Goal: Find specific page/section: Find specific page/section

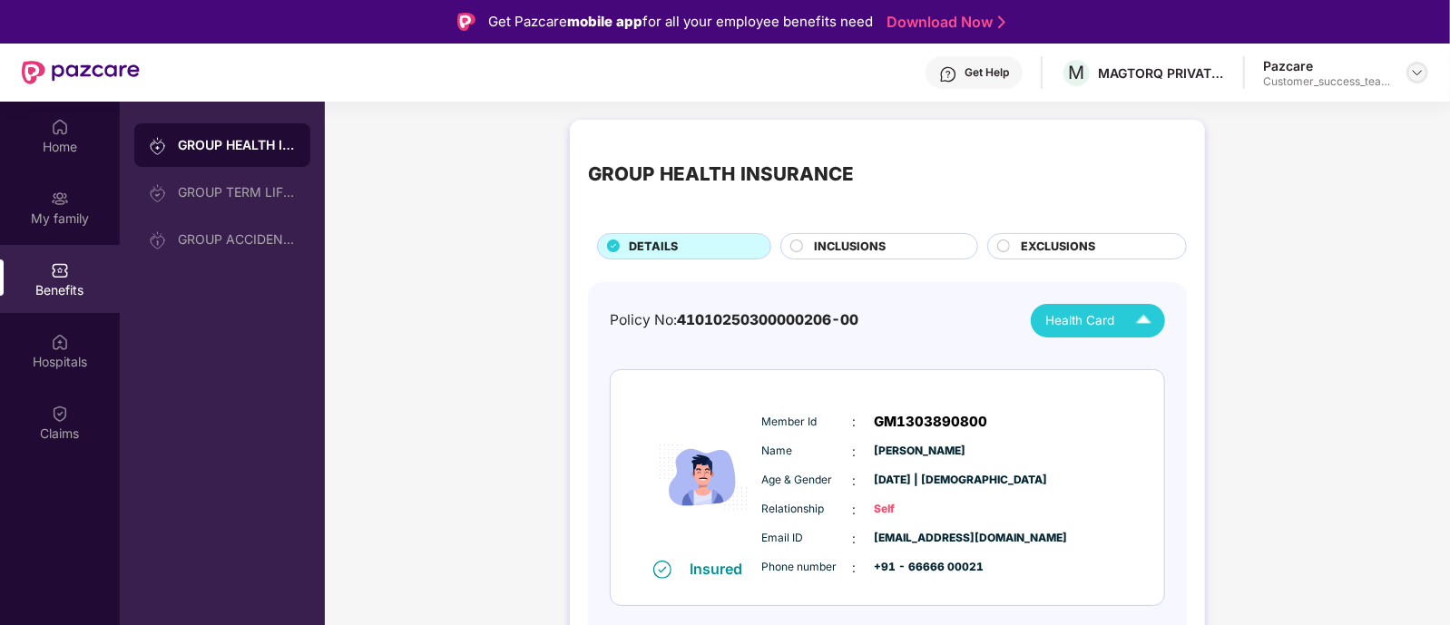
click at [1420, 70] on img at bounding box center [1417, 72] width 15 height 15
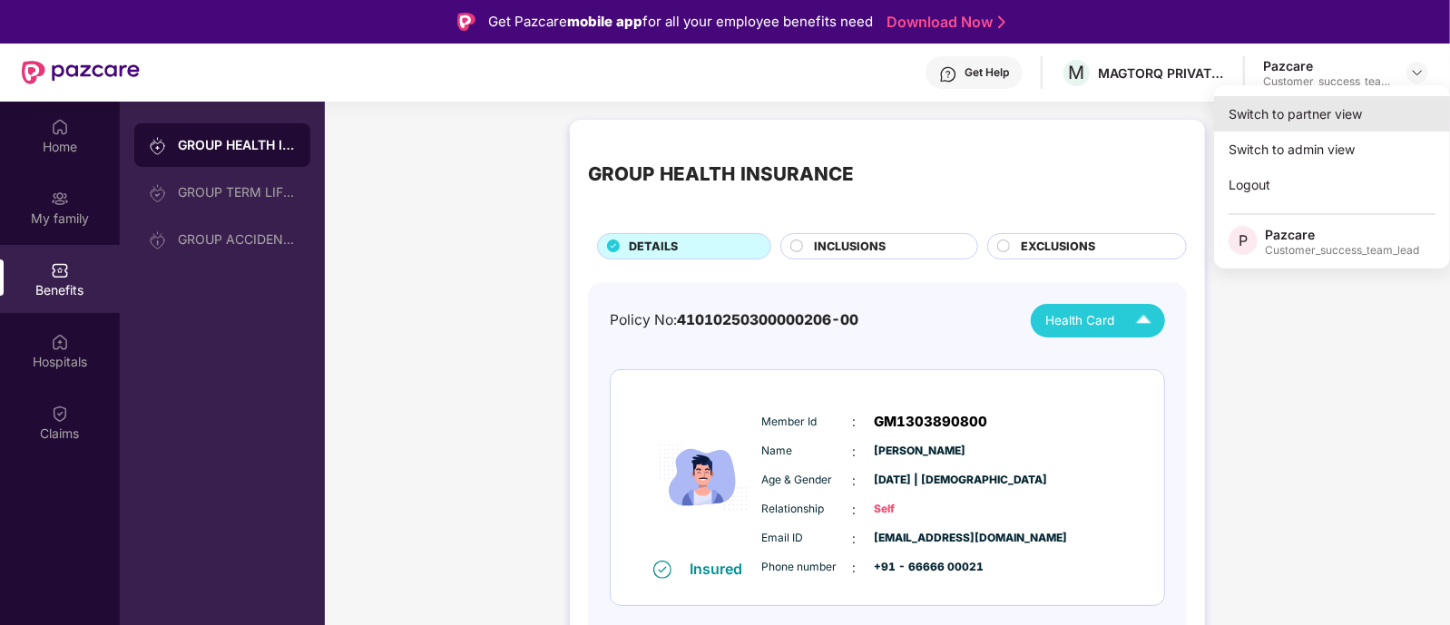
click at [1297, 114] on div "Switch to partner view" at bounding box center [1332, 113] width 236 height 35
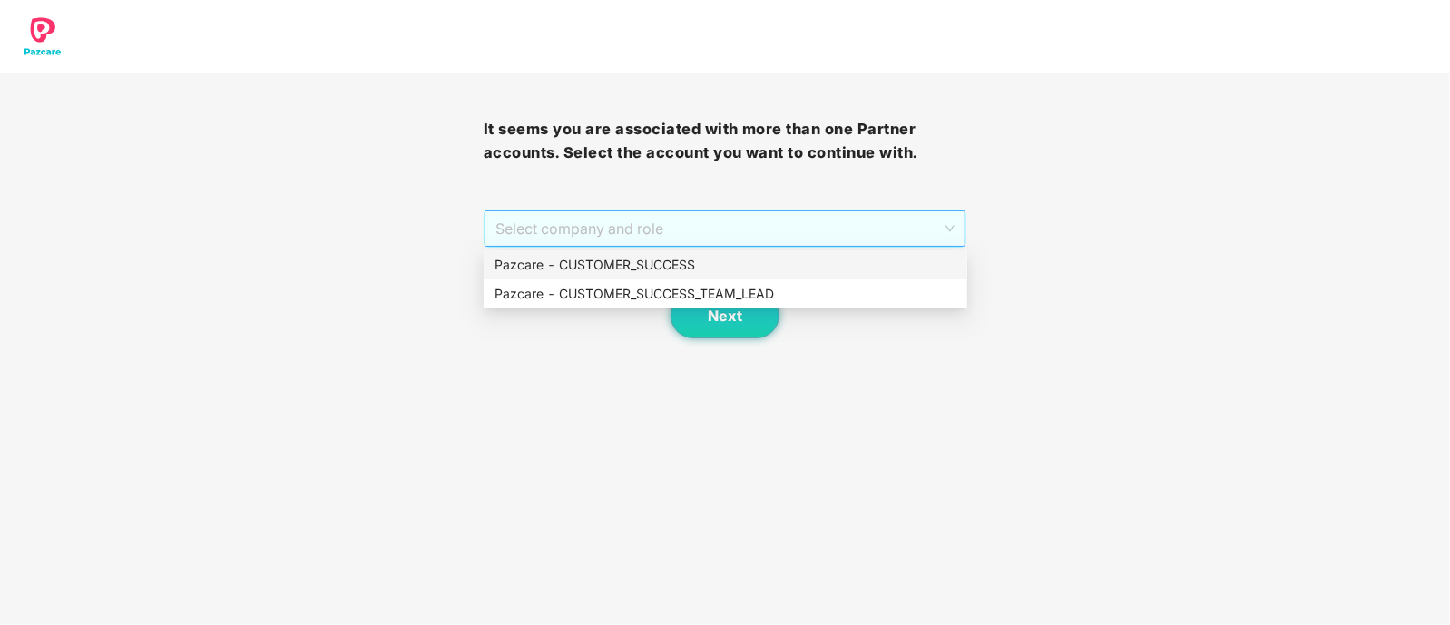
click at [732, 227] on span "Select company and role" at bounding box center [725, 228] width 460 height 34
click at [745, 297] on div "Pazcare - CUSTOMER_SUCCESS_TEAM_LEAD" at bounding box center [725, 294] width 462 height 20
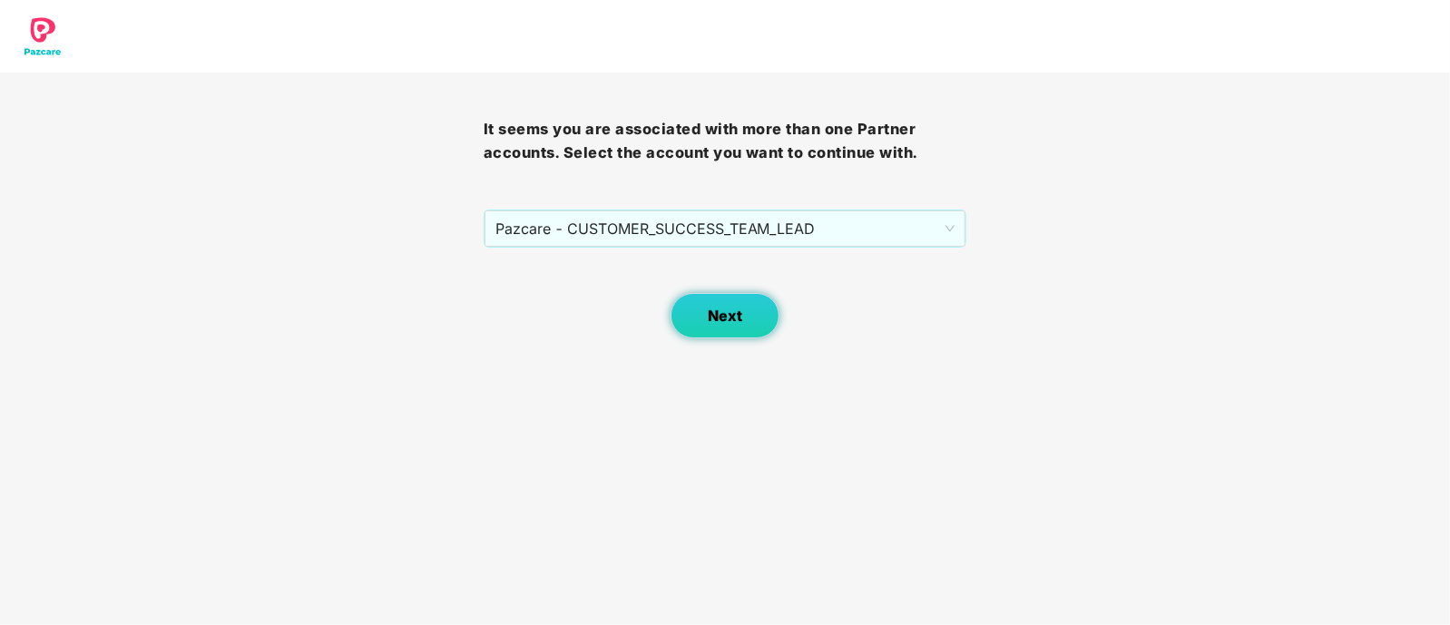
click at [711, 298] on button "Next" at bounding box center [724, 315] width 109 height 45
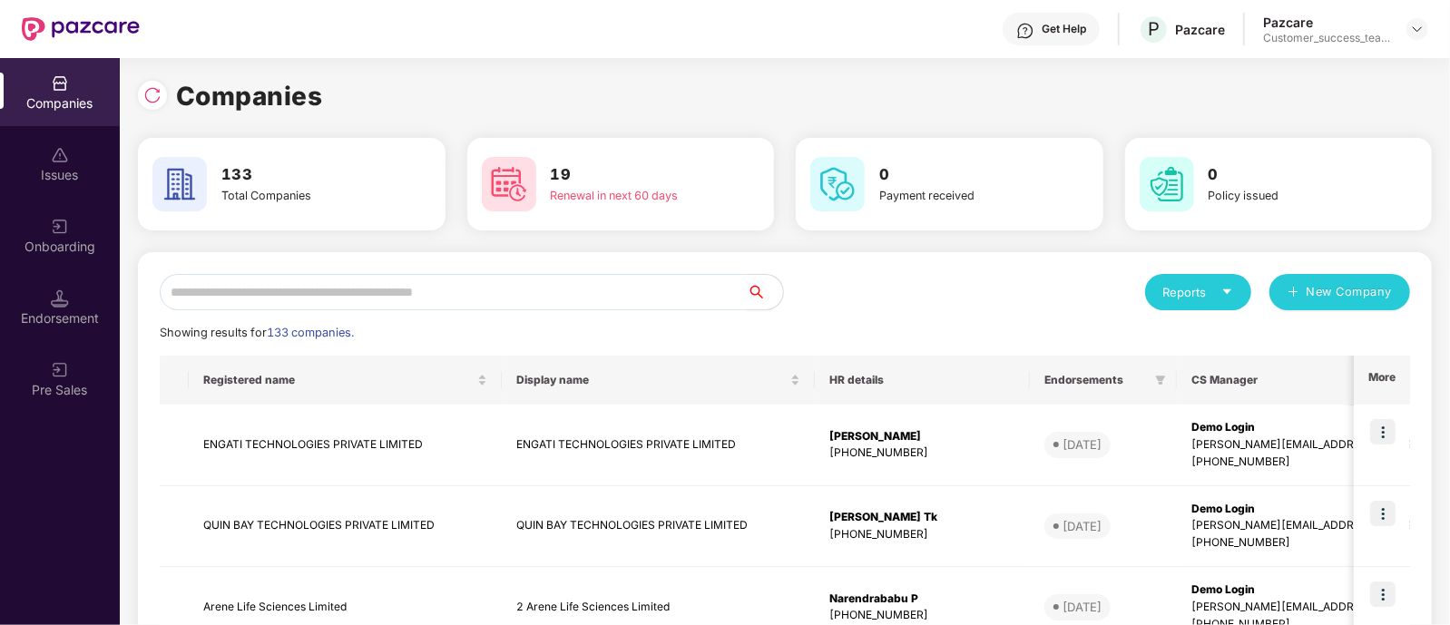
click at [448, 285] on input "text" at bounding box center [453, 292] width 587 height 36
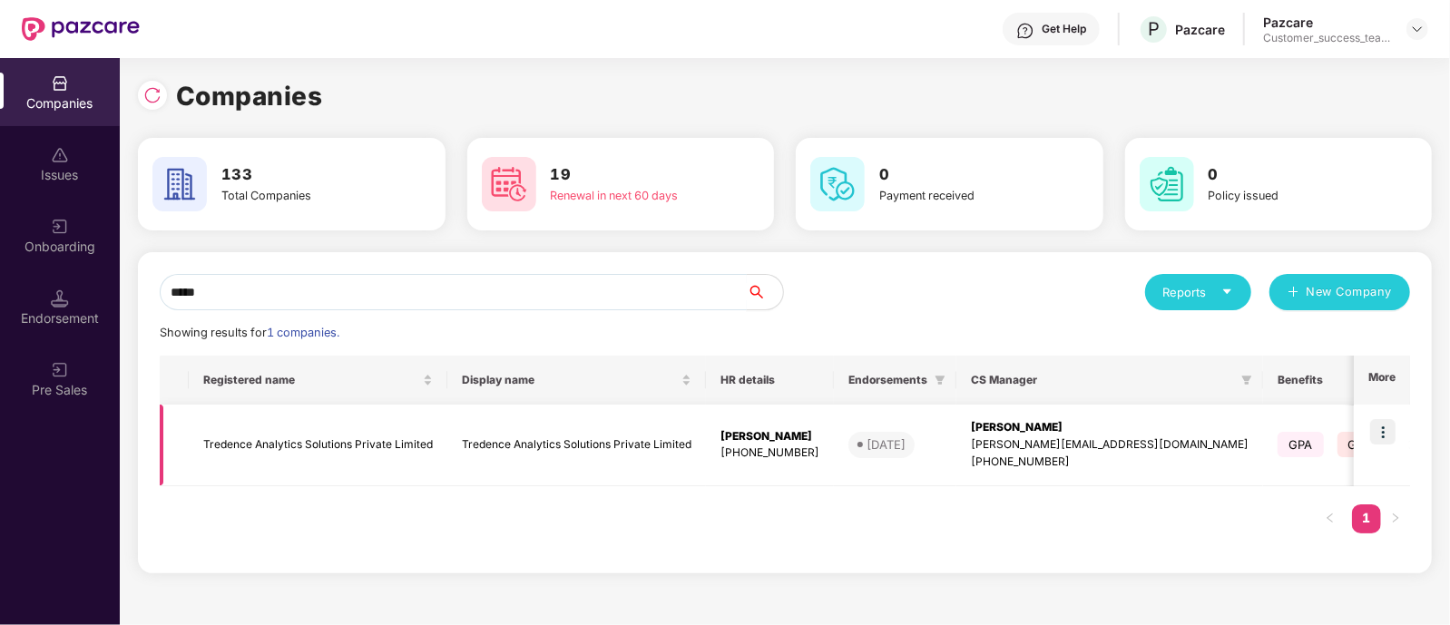
type input "*****"
click at [1382, 424] on img at bounding box center [1382, 431] width 25 height 25
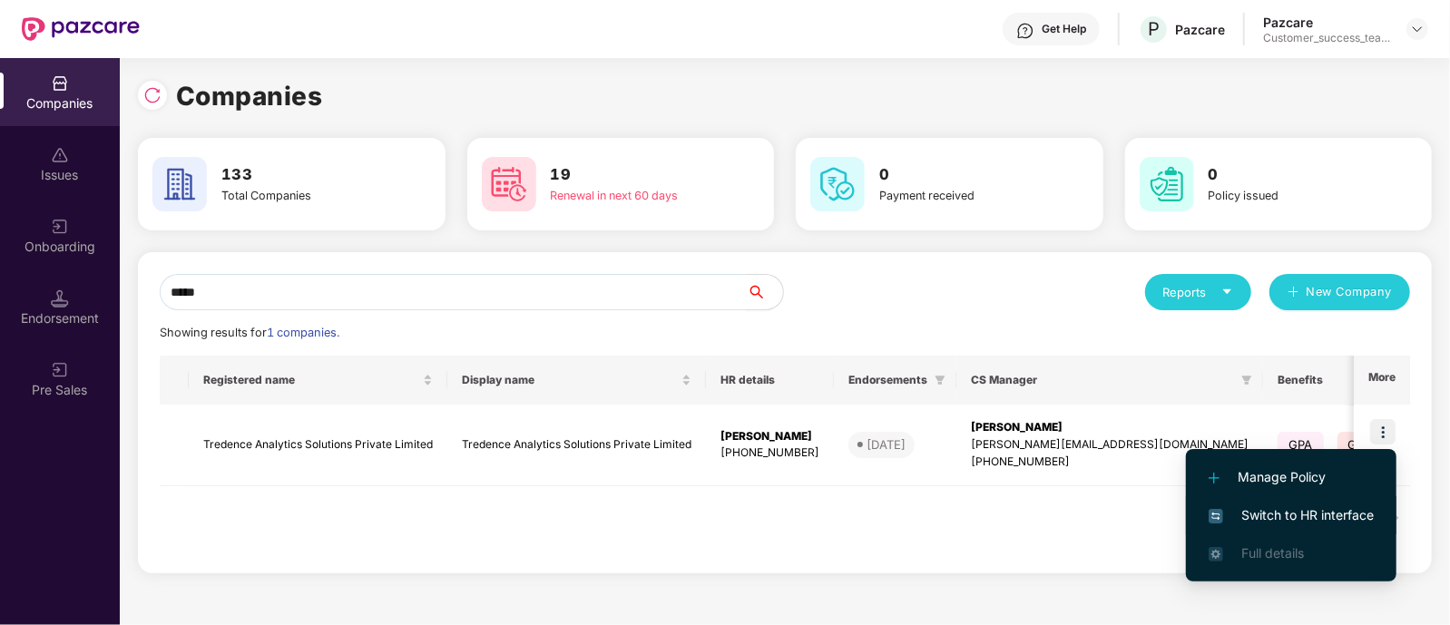
click at [1294, 508] on span "Switch to HR interface" at bounding box center [1290, 515] width 165 height 20
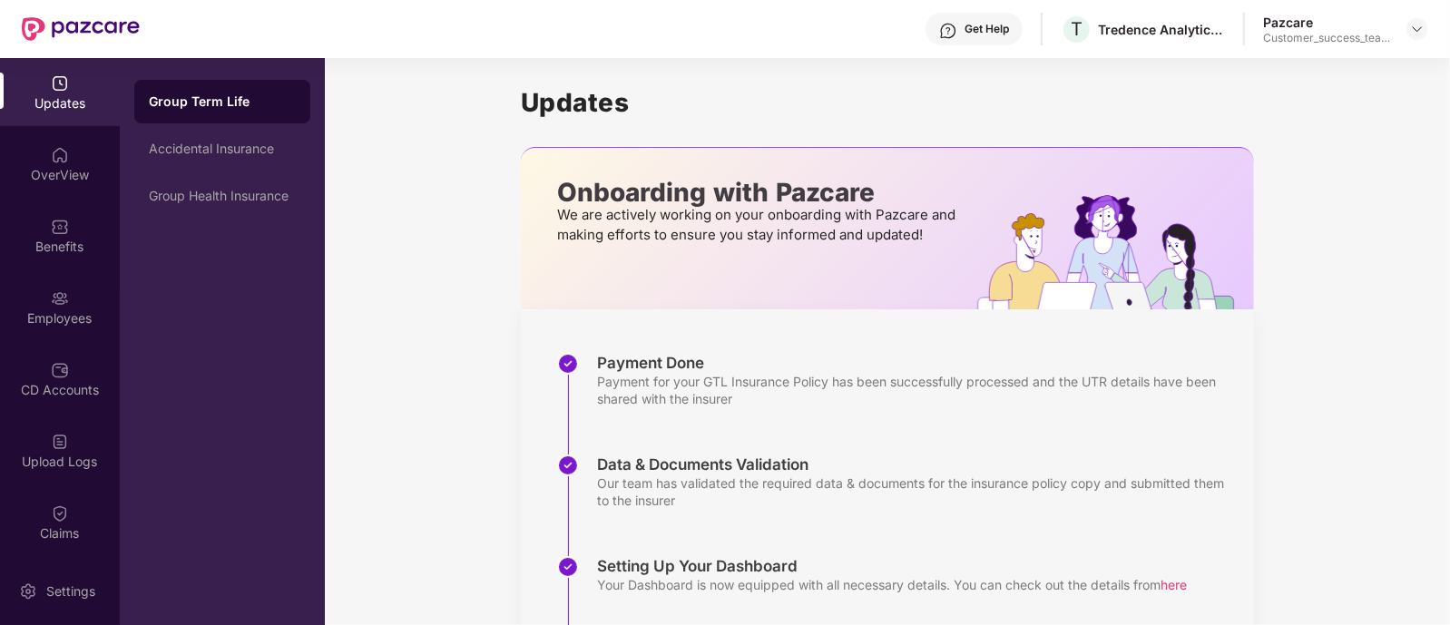
click at [82, 231] on div "Benefits" at bounding box center [60, 235] width 120 height 68
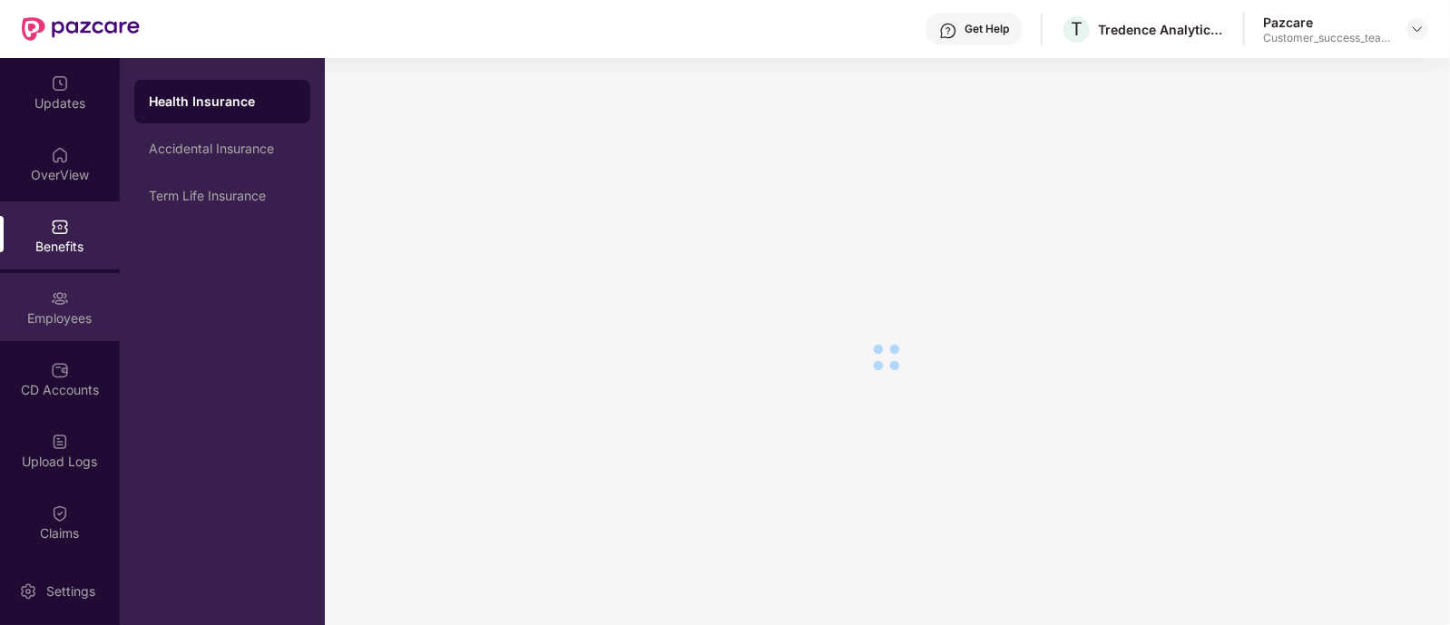
click at [78, 291] on div "Employees" at bounding box center [60, 307] width 120 height 68
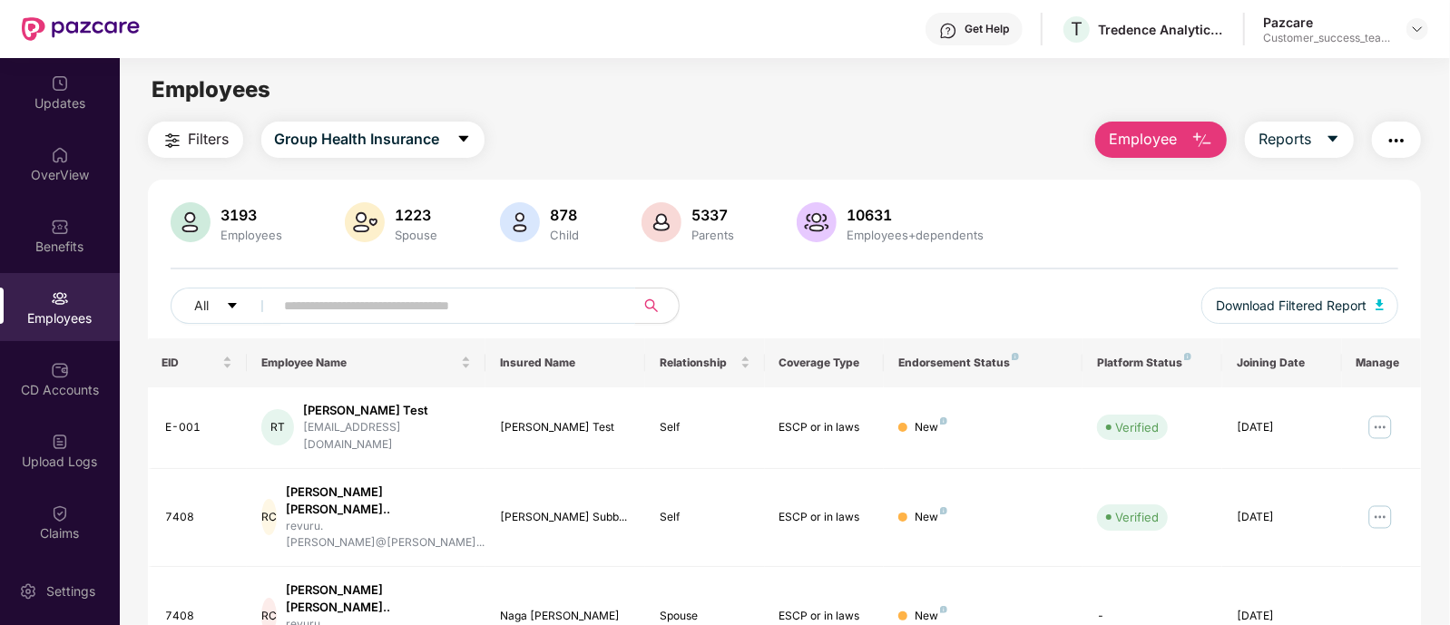
click at [388, 322] on span at bounding box center [449, 306] width 372 height 36
type input "*"
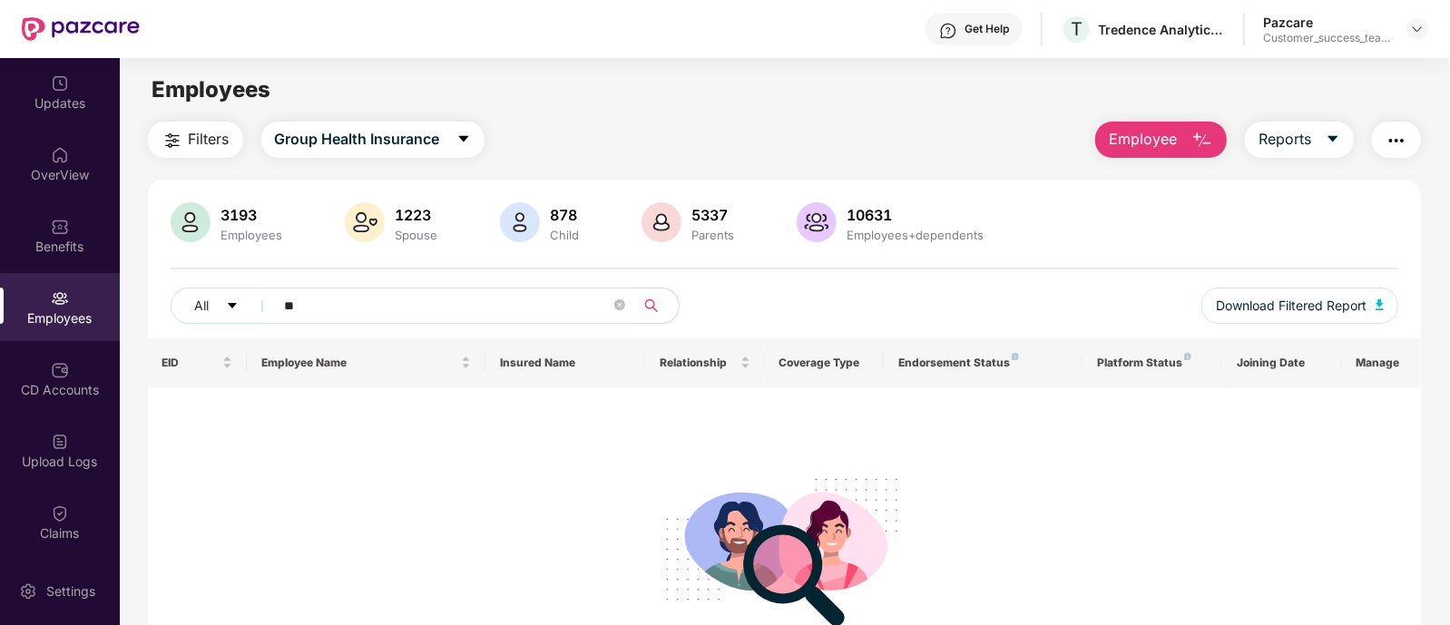
type input "*"
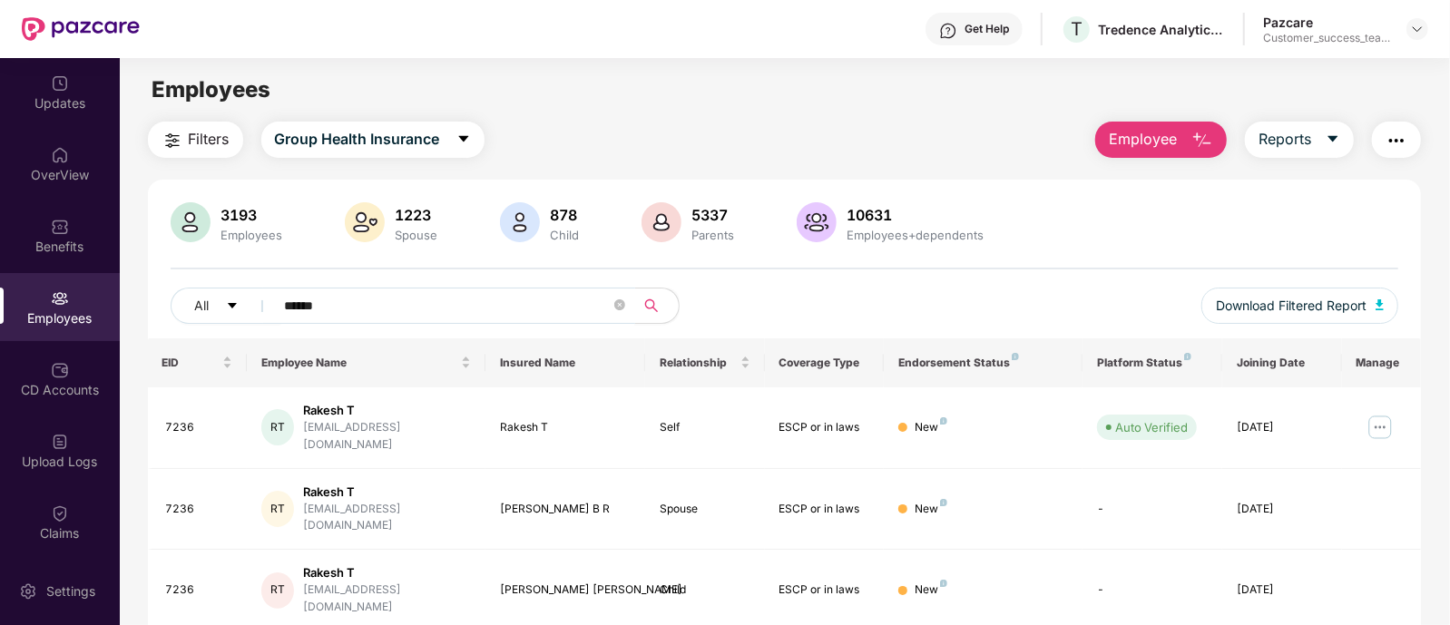
click at [398, 307] on input "******" at bounding box center [448, 305] width 326 height 27
type input "*"
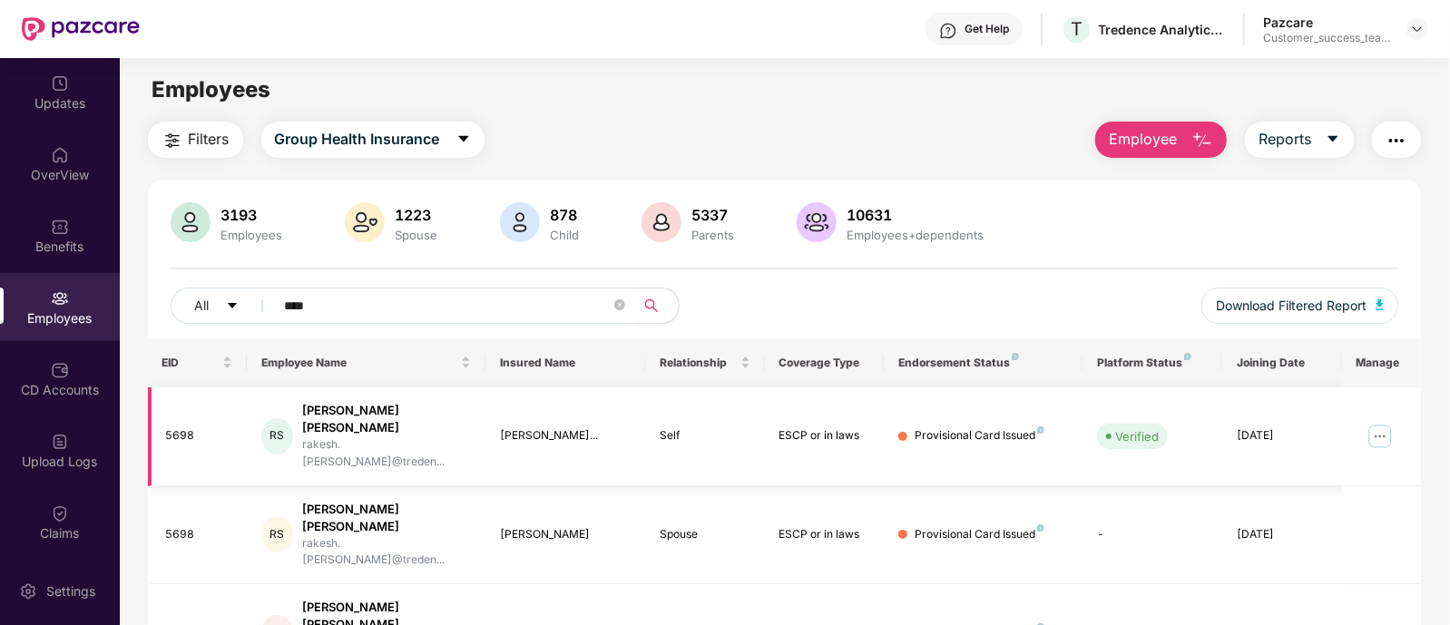
scroll to position [223, 0]
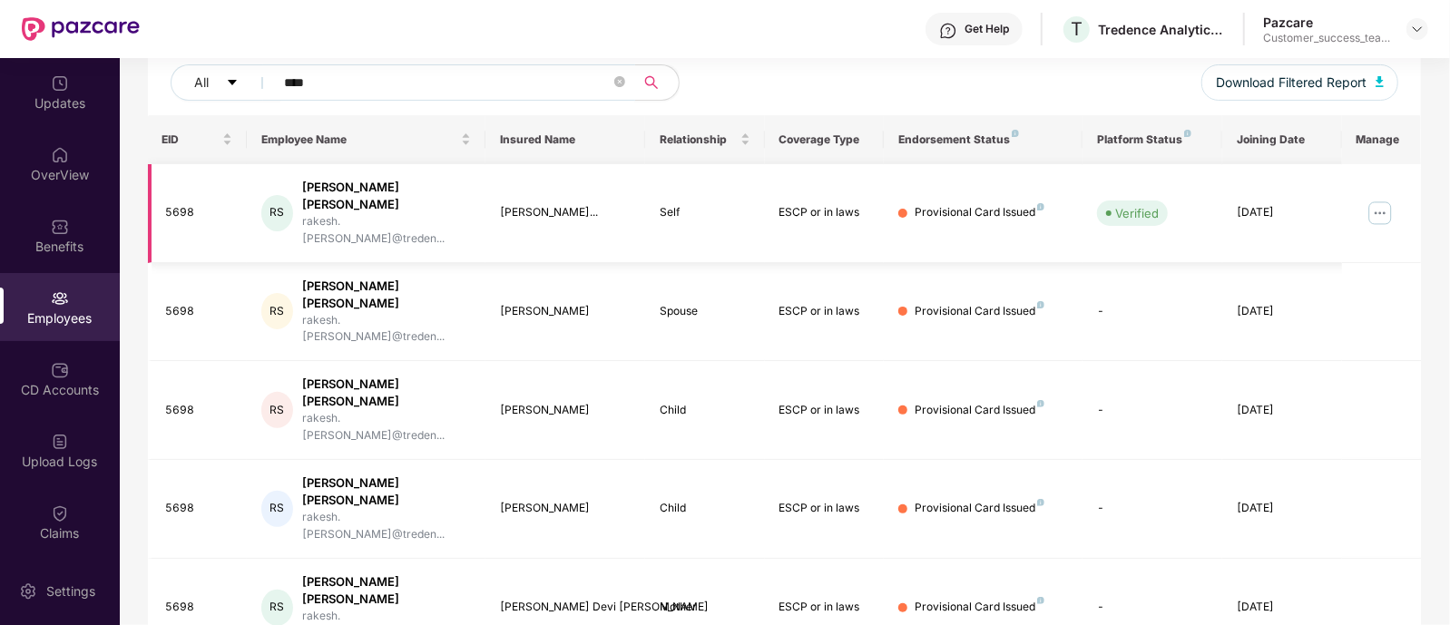
type input "****"
click at [1383, 206] on img at bounding box center [1379, 213] width 29 height 29
click at [177, 204] on div "5698" at bounding box center [199, 212] width 67 height 17
copy div "5698"
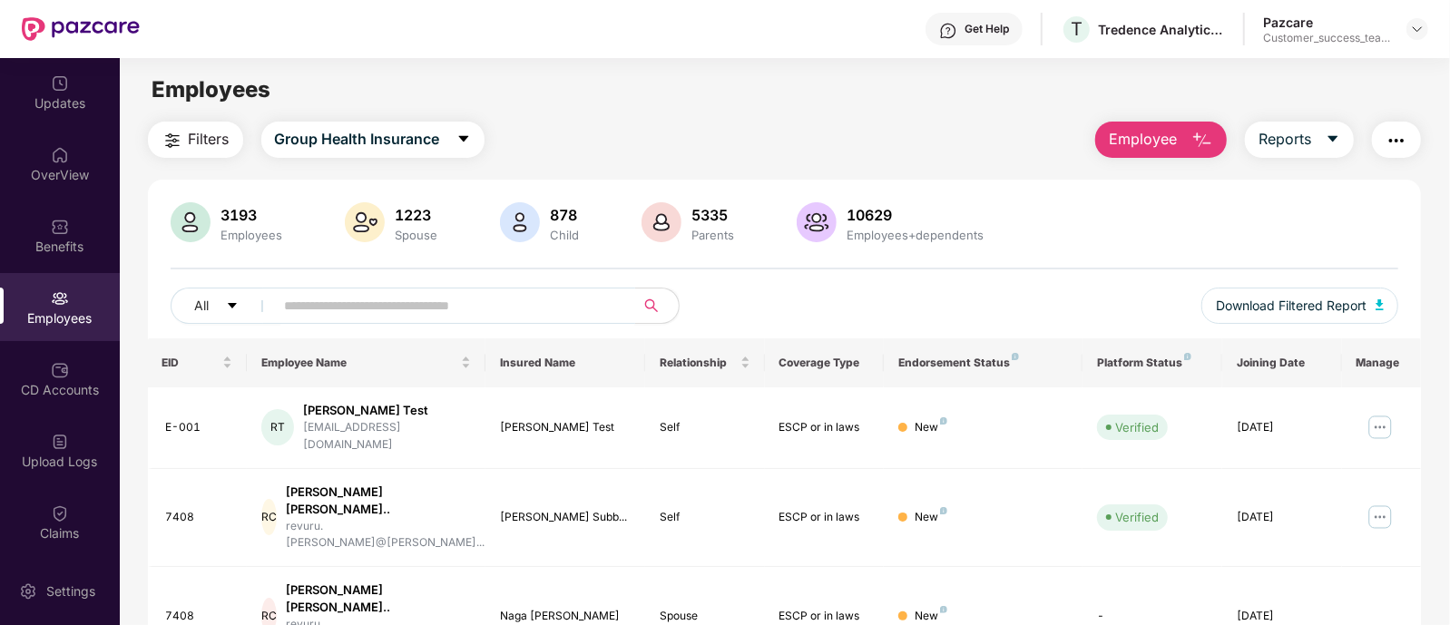
click at [504, 317] on input "text" at bounding box center [448, 305] width 326 height 27
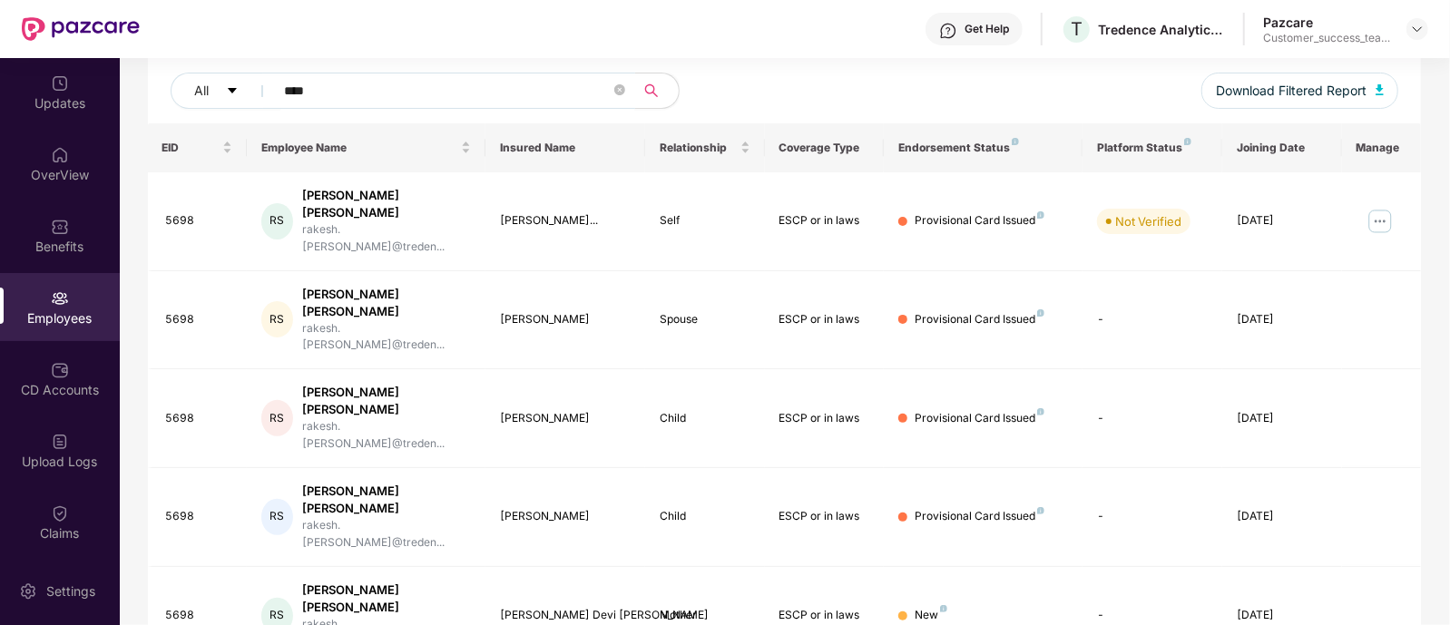
scroll to position [223, 0]
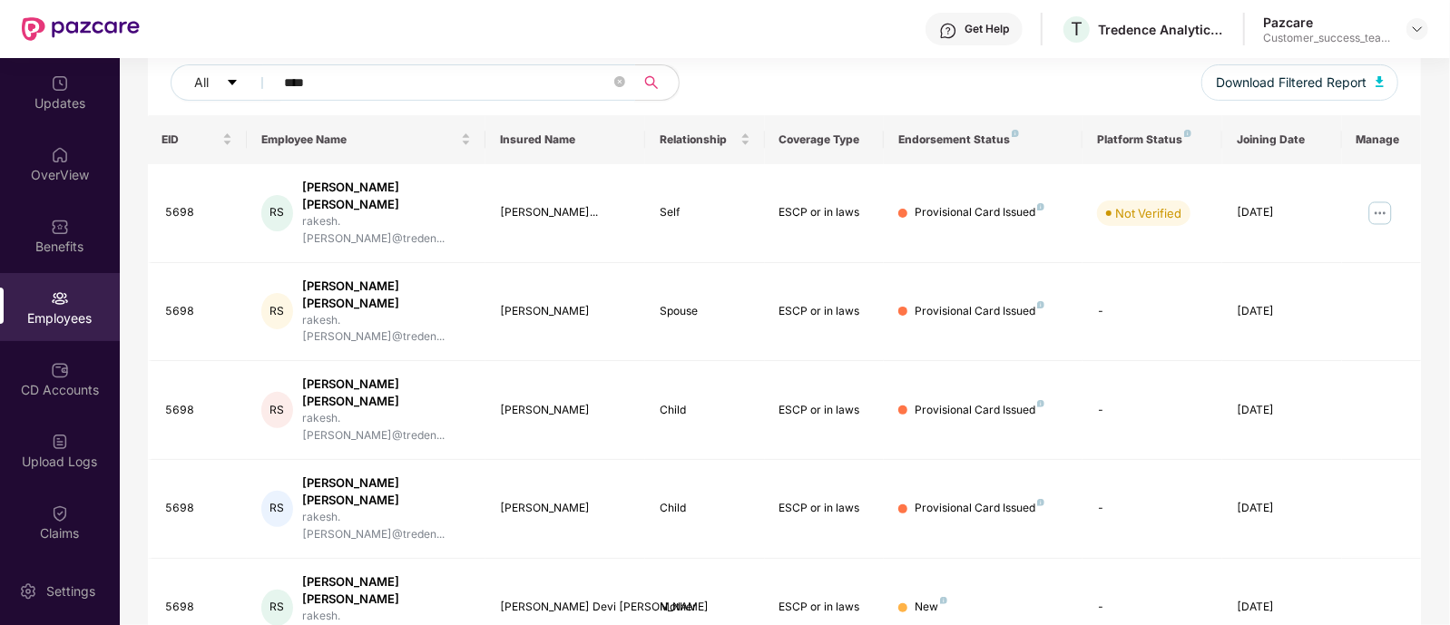
type input "****"
